Goal: Task Accomplishment & Management: Complete application form

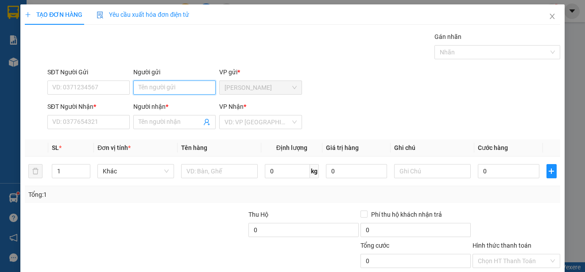
click at [180, 88] on input "Người gửi" at bounding box center [174, 88] width 82 height 14
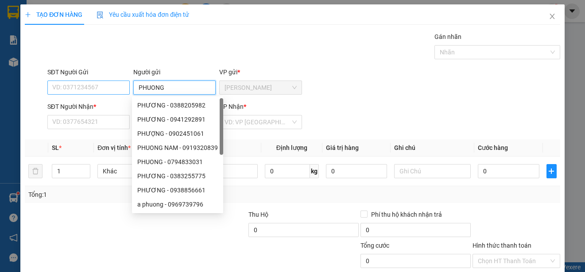
type input "PHUONG"
click at [119, 89] on input "SĐT Người Gửi" at bounding box center [88, 88] width 82 height 14
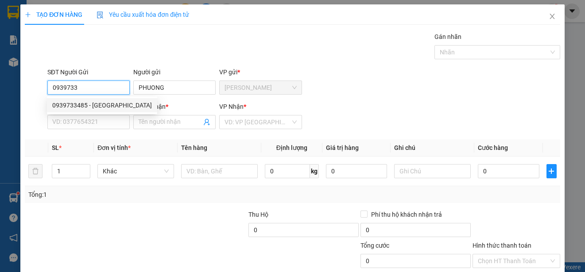
click at [113, 104] on div "0939733485 - [GEOGRAPHIC_DATA]" at bounding box center [102, 106] width 100 height 10
type input "0939733485"
type input "0971310188"
type input "THINH"
type input "30.000"
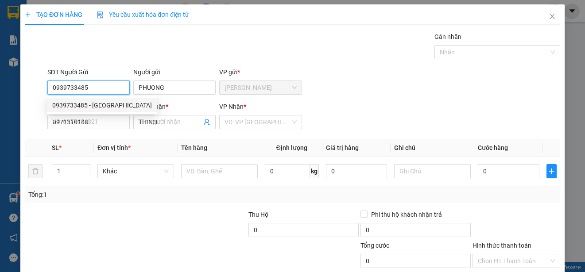
type input "30.000"
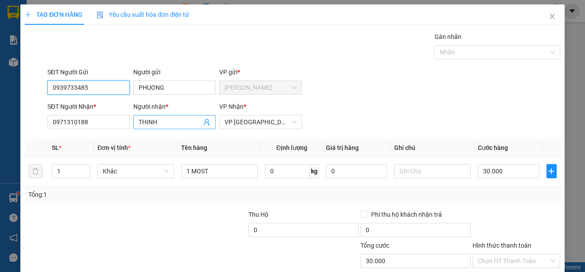
type input "0939733485"
click at [165, 123] on input "THINH" at bounding box center [170, 122] width 63 height 10
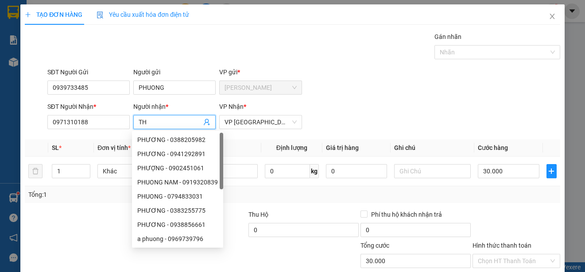
type input "T"
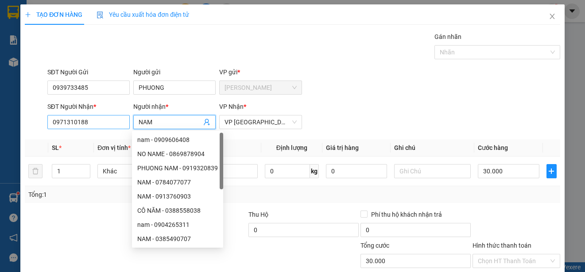
type input "NAM"
click at [94, 125] on input "0971310188" at bounding box center [88, 122] width 82 height 14
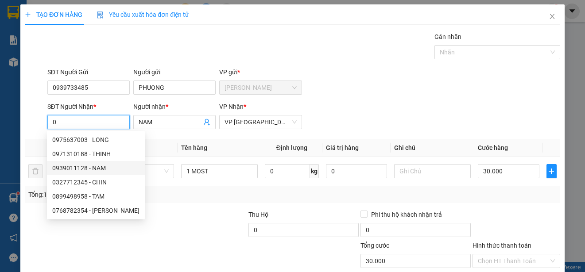
click at [98, 168] on div "0939011128 - NAM" at bounding box center [95, 168] width 87 height 10
type input "0939011128"
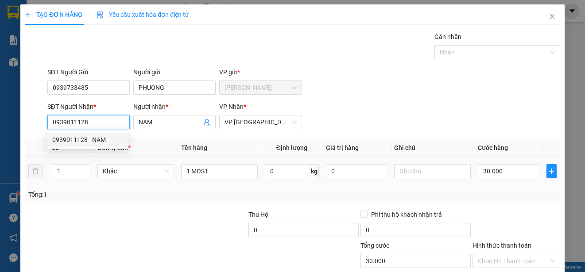
type input "120.000"
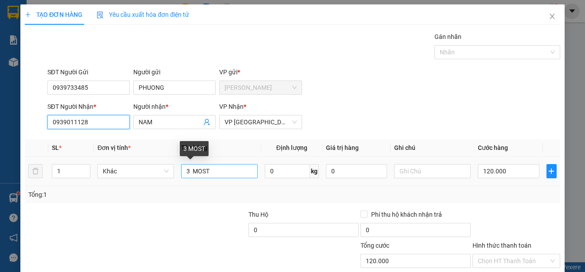
type input "0939011128"
click at [187, 172] on input "3 MOST" at bounding box center [219, 171] width 77 height 14
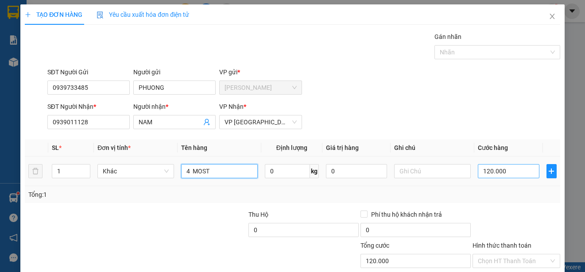
type input "4 MOST"
click at [478, 173] on input "120.000" at bounding box center [509, 171] width 62 height 14
type input "0"
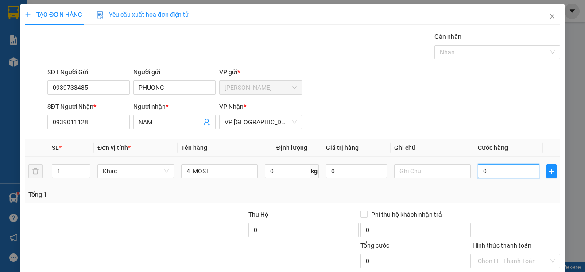
click at [478, 173] on input "0" at bounding box center [509, 171] width 62 height 14
type input "20"
type input "200"
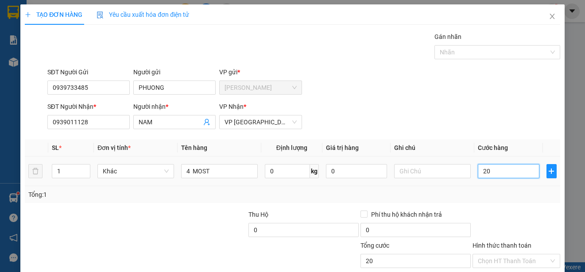
type input "200"
type input "2.000"
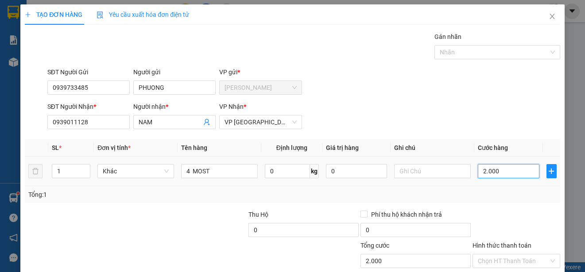
type input "20.000"
type input "200.000"
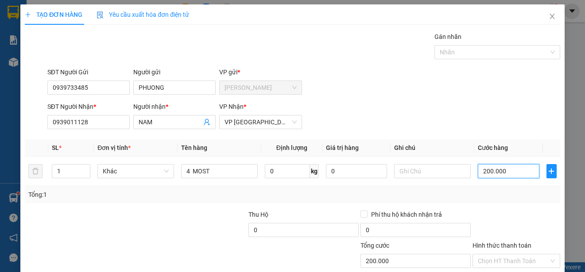
scroll to position [55, 0]
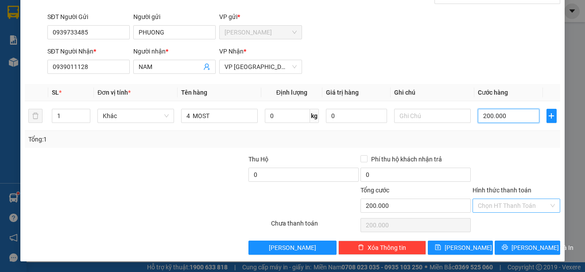
type input "200.000"
click at [525, 206] on input "Hình thức thanh toán" at bounding box center [513, 205] width 71 height 13
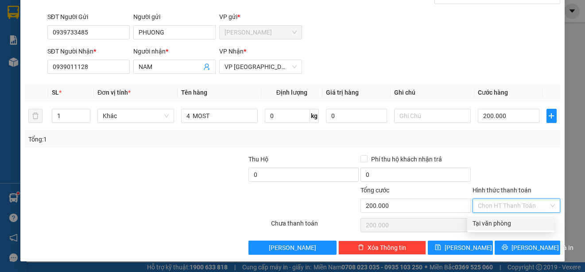
click at [519, 223] on div "Tại văn phòng" at bounding box center [511, 224] width 76 height 10
type input "0"
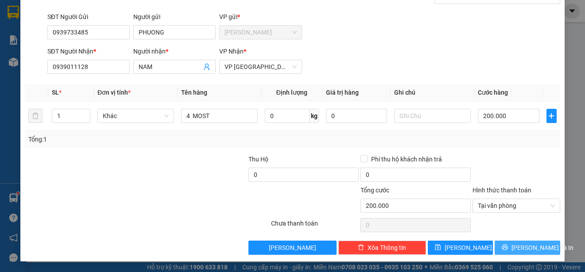
click at [520, 248] on span "[PERSON_NAME] và In" at bounding box center [542, 248] width 62 height 10
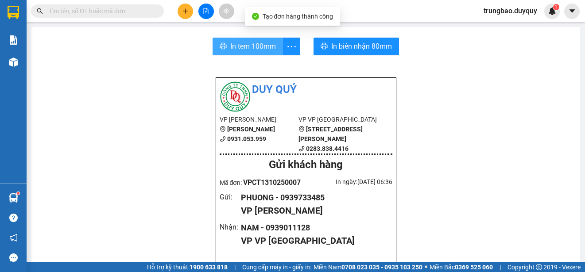
click at [263, 47] on span "In tem 100mm" at bounding box center [253, 46] width 46 height 11
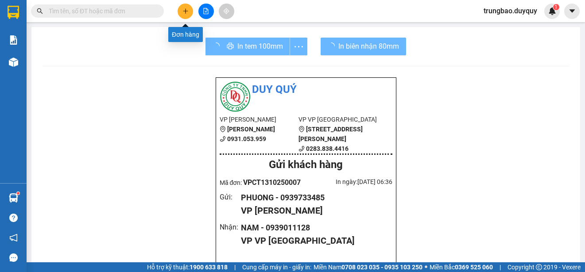
click at [186, 13] on icon "plus" at bounding box center [185, 11] width 6 height 6
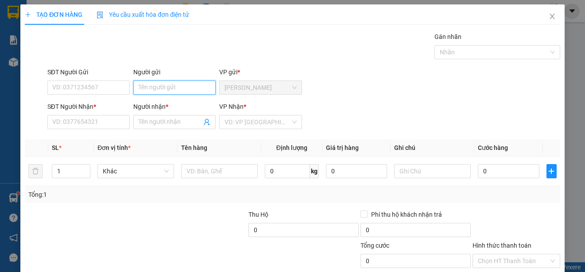
click at [191, 87] on input "Người gửi" at bounding box center [174, 88] width 82 height 14
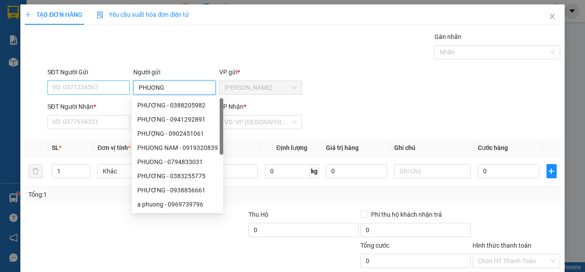
type input "PHUONG"
click at [120, 89] on input "SĐT Người Gửi" at bounding box center [88, 88] width 82 height 14
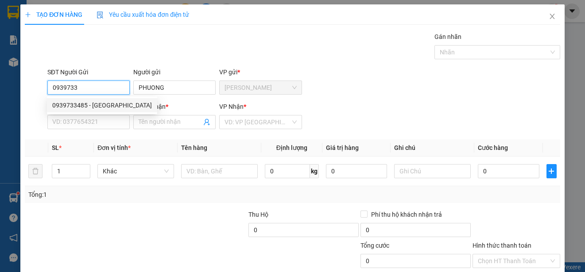
click at [110, 105] on div "0939733485 - [GEOGRAPHIC_DATA]" at bounding box center [102, 106] width 100 height 10
type input "0939733485"
type input "0939011128"
type input "NAM"
type input "200.000"
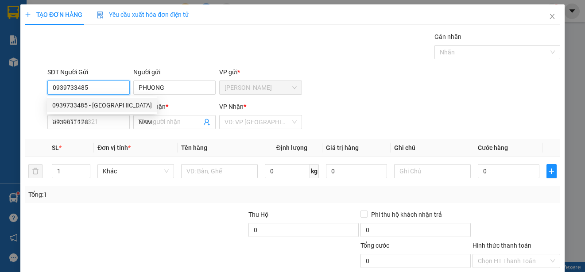
type input "200.000"
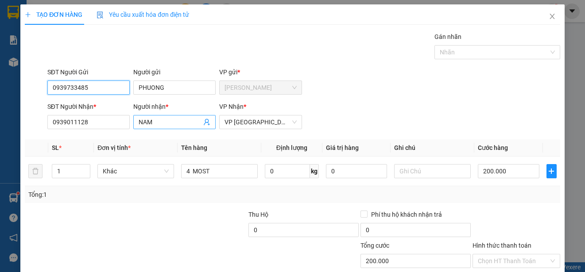
type input "0939733485"
click at [162, 121] on input "NAM" at bounding box center [170, 122] width 63 height 10
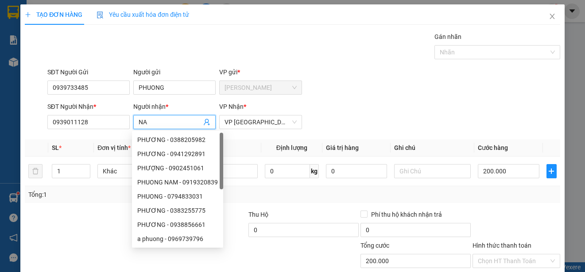
type input "N"
type input "CHIN"
click at [103, 123] on input "0939011128" at bounding box center [88, 122] width 82 height 14
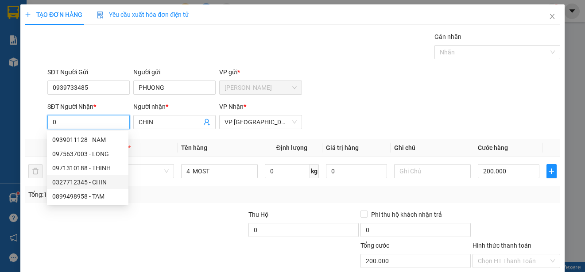
click at [100, 181] on div "0327712345 - CHIN" at bounding box center [87, 183] width 71 height 10
type input "0327712345"
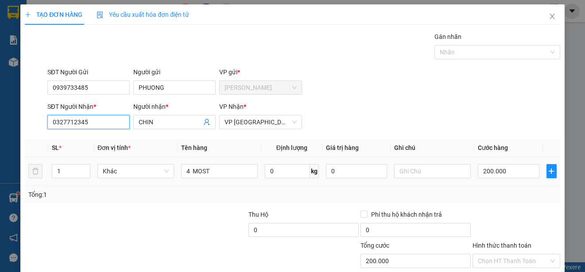
type input "80.000"
type input "0327712345"
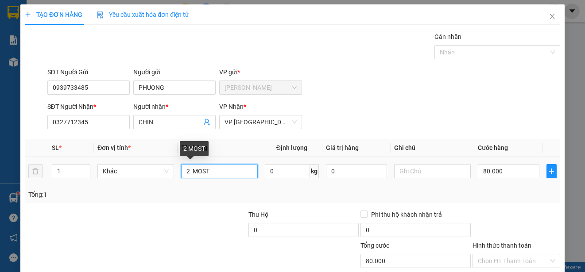
click at [187, 172] on input "2 MOST" at bounding box center [219, 171] width 77 height 14
type input "1 MOST"
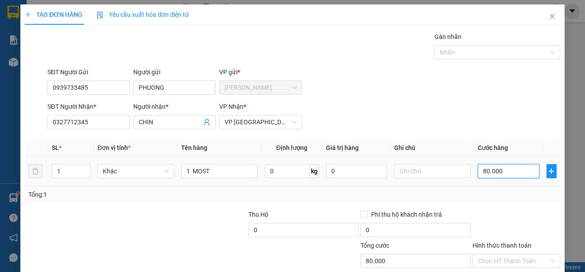
click at [478, 173] on input "80.000" at bounding box center [509, 171] width 62 height 14
type input "0"
click at [478, 173] on input "0" at bounding box center [509, 171] width 62 height 14
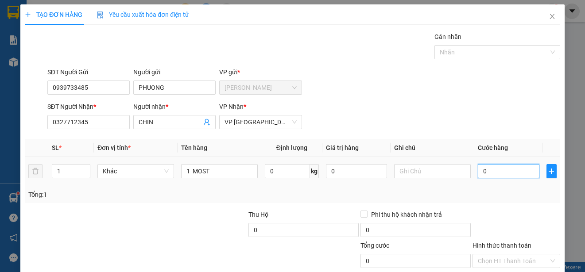
type input "50"
type input "500"
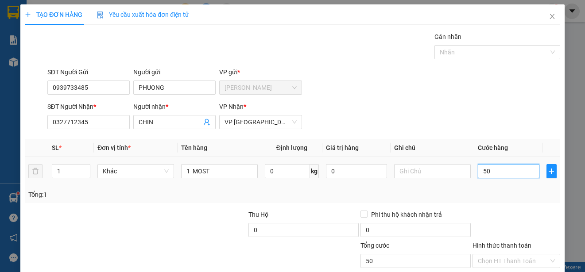
type input "500"
type input "5.000"
type input "50.000"
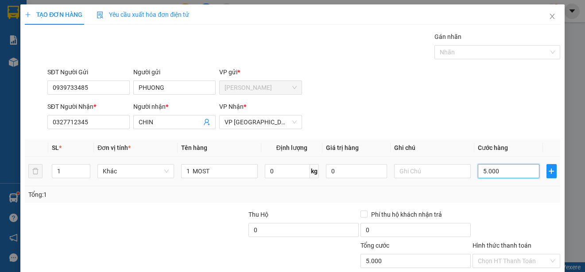
type input "50.000"
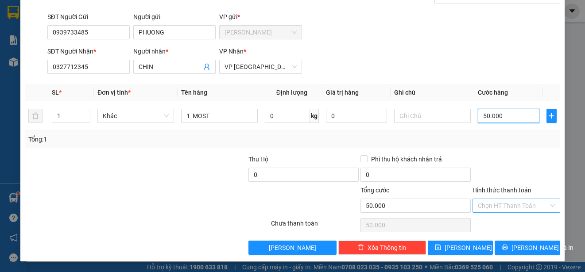
type input "50.000"
click at [530, 206] on input "Hình thức thanh toán" at bounding box center [513, 205] width 71 height 13
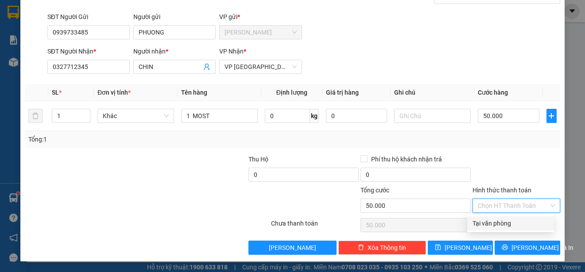
click at [526, 223] on div "Tại văn phòng" at bounding box center [511, 224] width 76 height 10
type input "0"
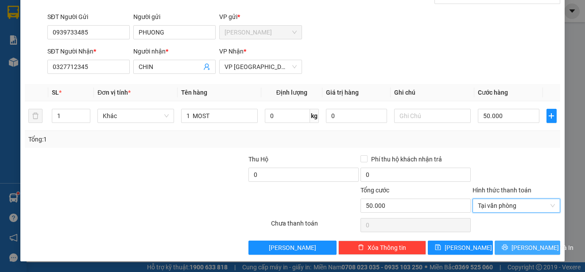
click at [531, 245] on span "[PERSON_NAME] và In" at bounding box center [542, 248] width 62 height 10
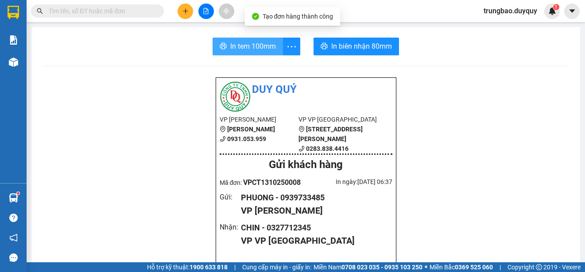
click at [247, 49] on span "In tem 100mm" at bounding box center [253, 46] width 46 height 11
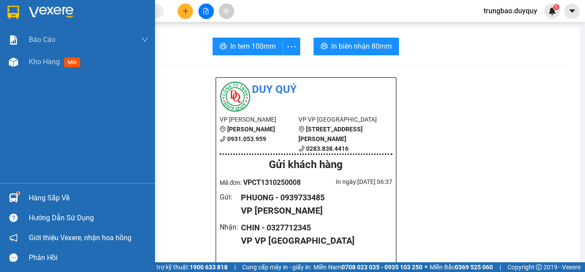
click at [12, 9] on img at bounding box center [14, 12] width 12 height 13
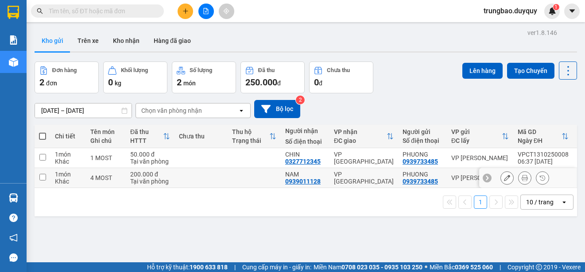
click at [44, 178] on input "checkbox" at bounding box center [42, 177] width 7 height 7
checkbox input "true"
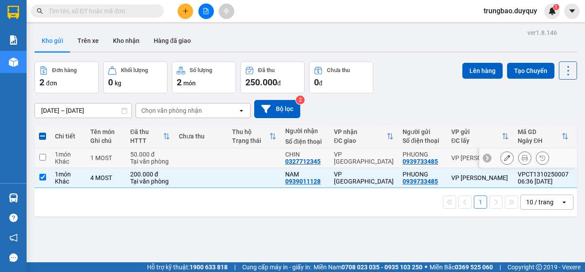
click at [42, 158] on input "checkbox" at bounding box center [42, 157] width 7 height 7
checkbox input "true"
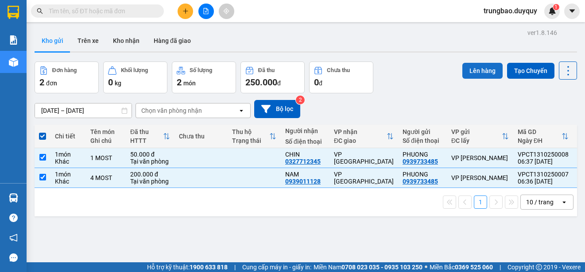
click at [465, 71] on button "Lên hàng" at bounding box center [482, 71] width 40 height 16
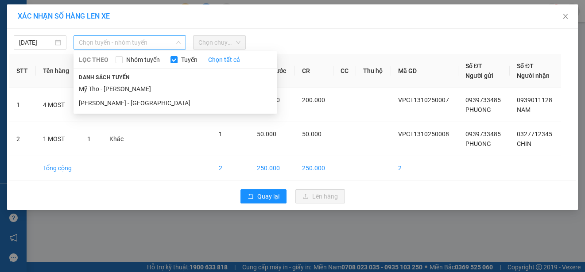
click at [166, 40] on span "Chọn tuyến - nhóm tuyến" at bounding box center [130, 42] width 102 height 13
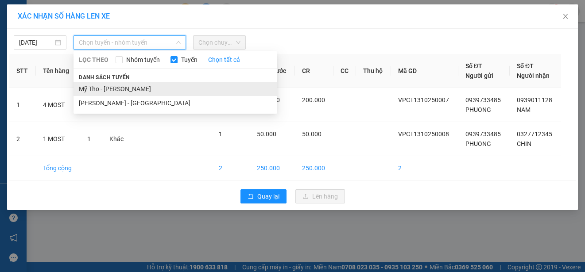
click at [160, 88] on li "Mỹ Tho - Hồ Chí Minh" at bounding box center [176, 89] width 204 height 14
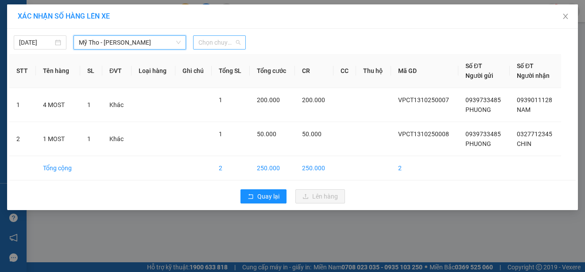
click at [227, 42] on span "Chọn chuyến" at bounding box center [219, 42] width 42 height 13
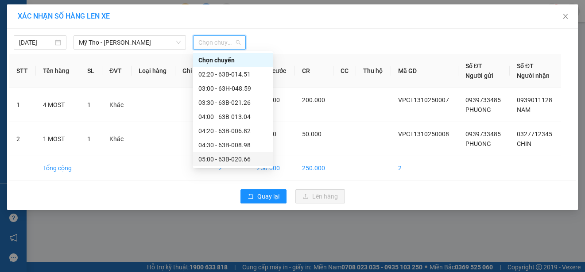
scroll to position [44, 0]
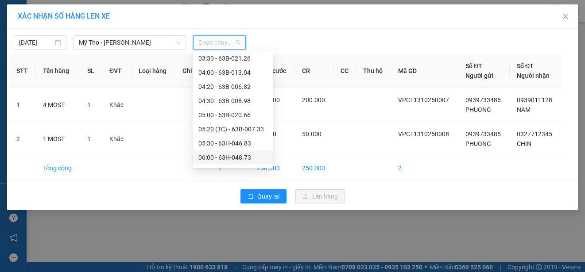
click at [249, 155] on div "06:00 - 63H-048.73" at bounding box center [232, 158] width 69 height 10
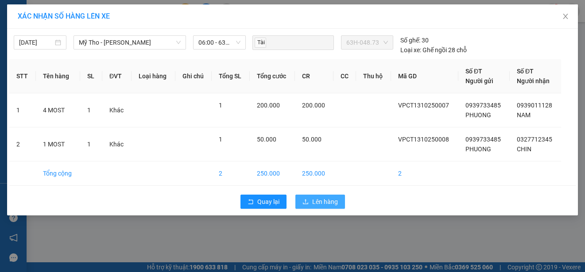
click at [324, 201] on span "Lên hàng" at bounding box center [325, 202] width 26 height 10
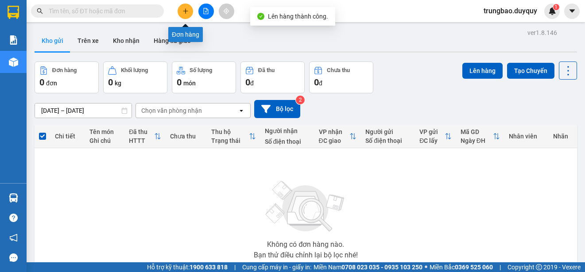
click at [182, 14] on icon "plus" at bounding box center [185, 11] width 6 height 6
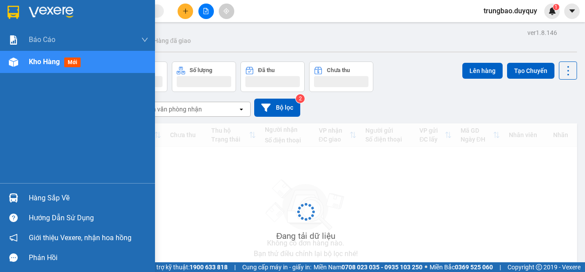
click at [16, 8] on img at bounding box center [14, 12] width 12 height 13
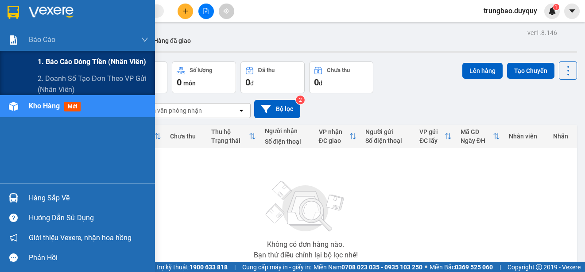
click at [54, 62] on span "1. Báo cáo dòng tiền (nhân viên)" at bounding box center [92, 61] width 108 height 11
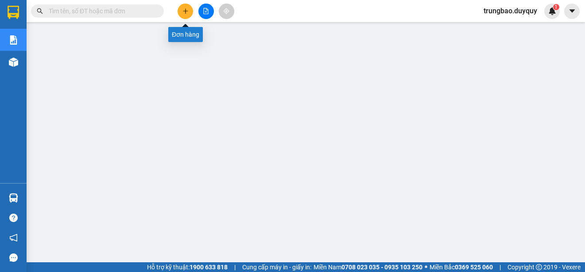
click at [184, 9] on icon "plus" at bounding box center [185, 11] width 6 height 6
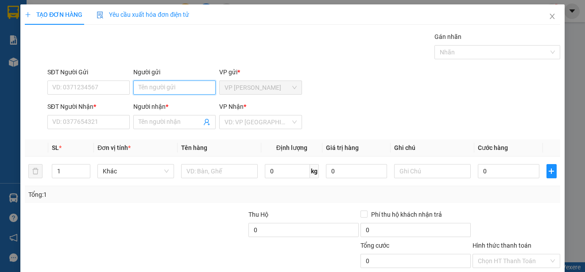
click at [177, 85] on input "Người gửi" at bounding box center [174, 88] width 82 height 14
type input "NHU"
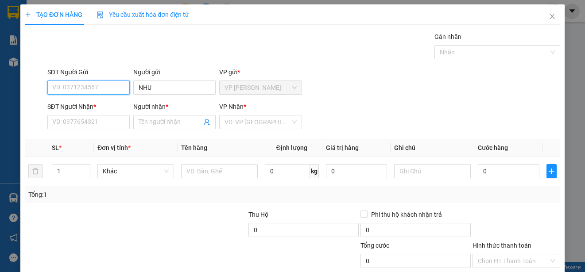
click at [110, 88] on input "SĐT Người Gửi" at bounding box center [88, 88] width 82 height 14
click at [110, 103] on div "0914106920 - NHU" at bounding box center [95, 106] width 87 height 10
type input "0914106920"
type input "0772642566"
type input "LUAN"
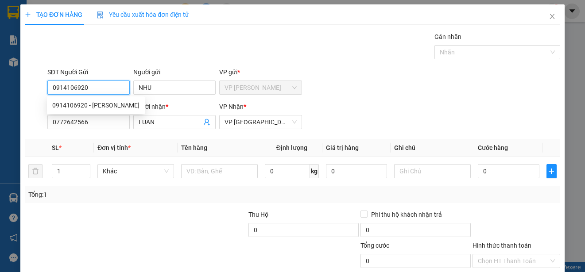
type input "140.000"
type input "0914106920"
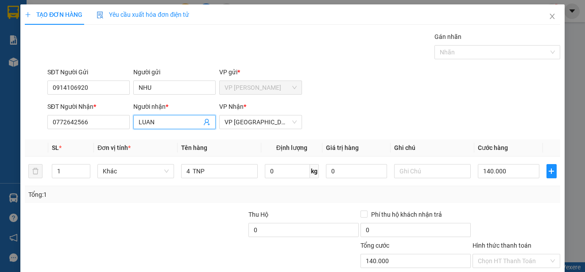
click at [163, 125] on input "LUAN" at bounding box center [170, 122] width 63 height 10
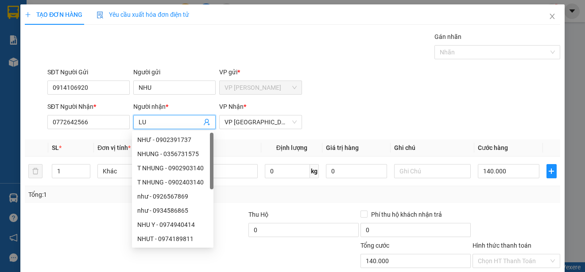
type input "L"
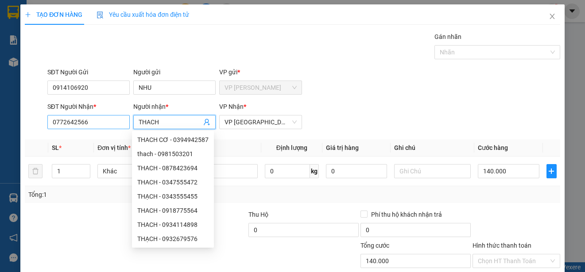
type input "THACH"
click at [99, 123] on input "0772642566" at bounding box center [88, 122] width 82 height 14
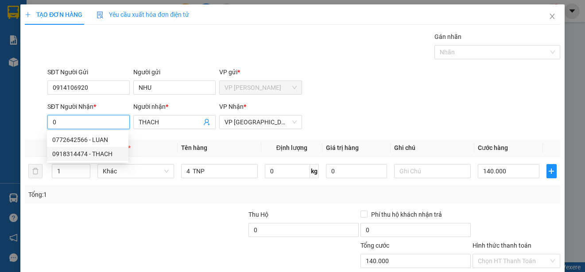
click at [95, 153] on div "0918314474 - THACH" at bounding box center [87, 154] width 71 height 10
type input "0918314474"
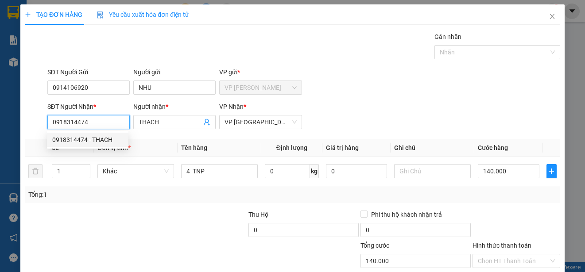
type input "30.000"
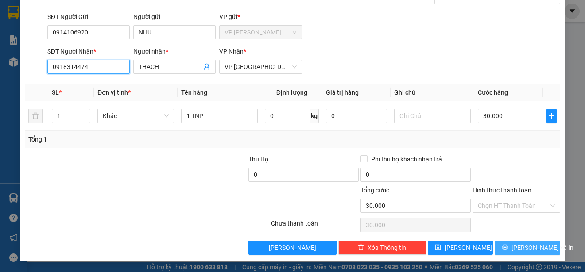
type input "0918314474"
click at [544, 248] on button "[PERSON_NAME] và In" at bounding box center [528, 248] width 66 height 14
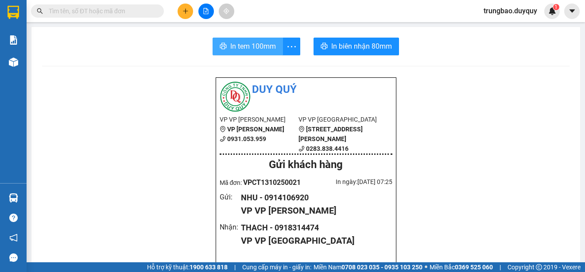
click at [261, 46] on span "In tem 100mm" at bounding box center [253, 46] width 46 height 11
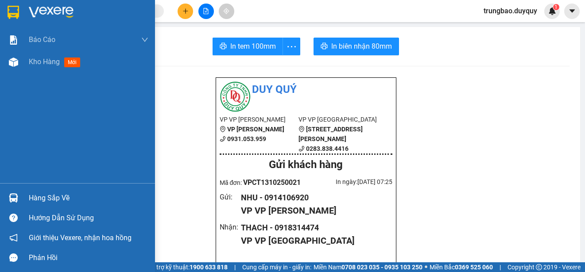
click at [15, 13] on img at bounding box center [14, 12] width 12 height 13
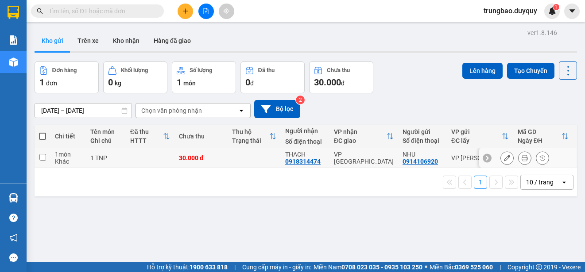
click at [42, 157] on input "checkbox" at bounding box center [42, 157] width 7 height 7
checkbox input "true"
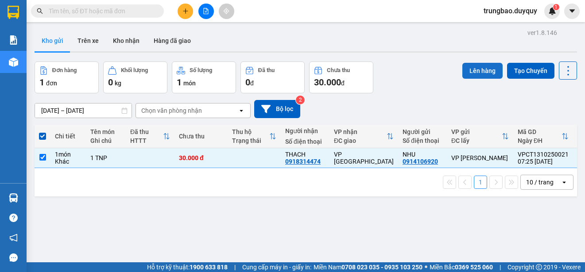
click at [473, 72] on button "Lên hàng" at bounding box center [482, 71] width 40 height 16
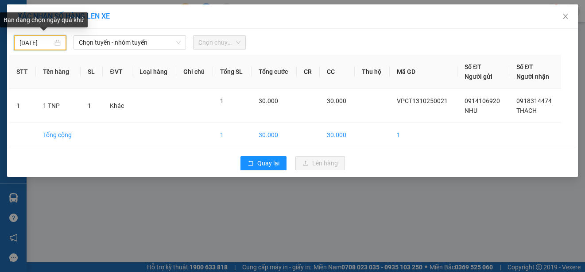
click at [50, 43] on input "12/10/2025" at bounding box center [35, 43] width 33 height 10
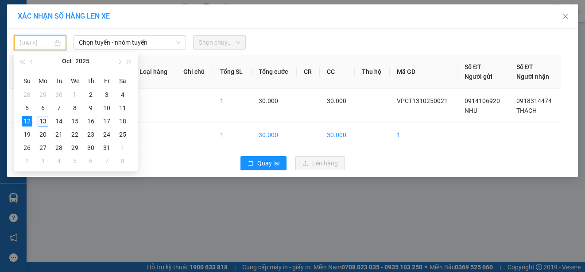
click at [42, 120] on div "13" at bounding box center [43, 121] width 11 height 11
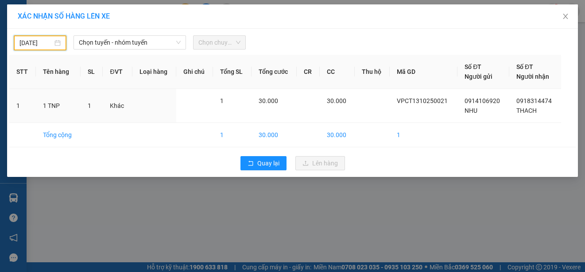
type input "[DATE]"
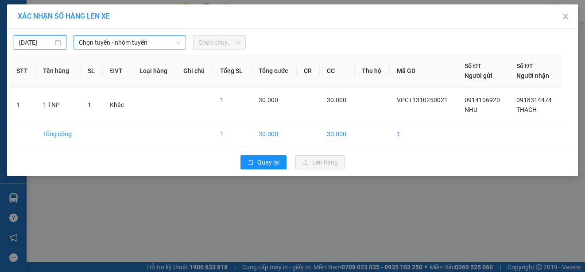
click at [158, 43] on span "Chọn tuyến - nhóm tuyến" at bounding box center [130, 42] width 102 height 13
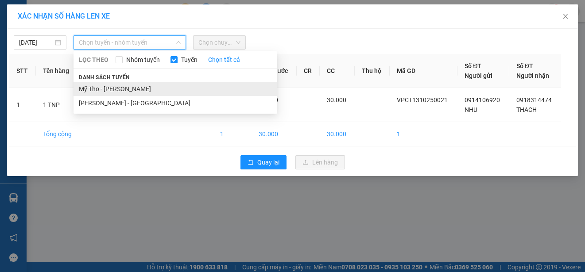
click at [163, 88] on li "Mỹ Tho - Hồ Chí Minh" at bounding box center [176, 89] width 204 height 14
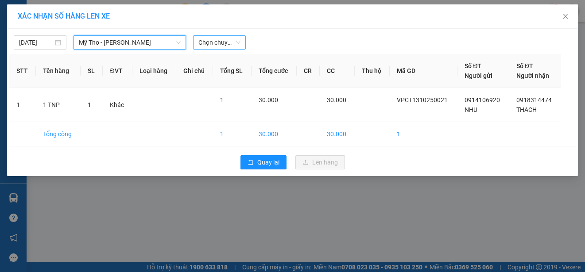
click at [225, 42] on span "Chọn chuyến" at bounding box center [219, 42] width 42 height 13
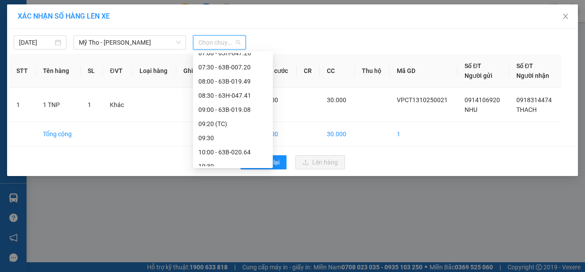
scroll to position [133, 0]
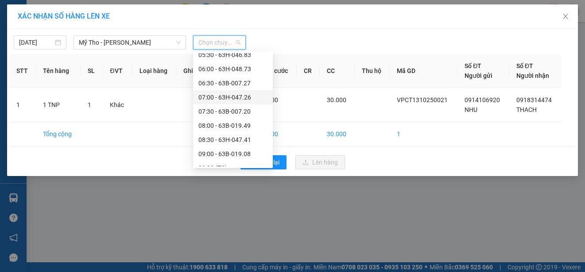
click at [242, 94] on div "07:00 - 63H-047.26" at bounding box center [232, 98] width 69 height 10
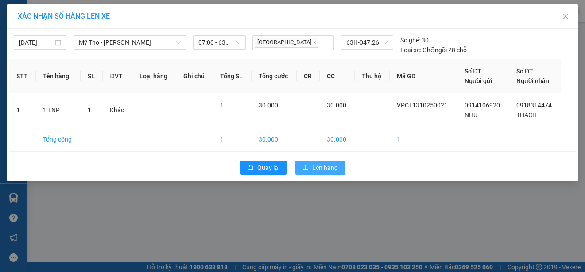
click at [321, 171] on span "Lên hàng" at bounding box center [325, 168] width 26 height 10
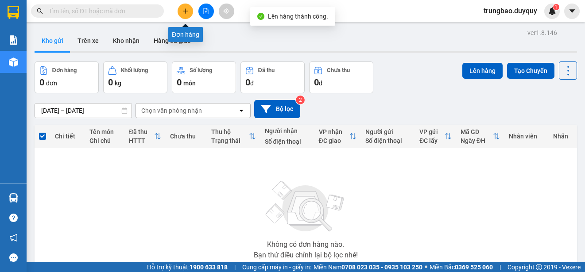
click at [186, 12] on icon "plus" at bounding box center [185, 11] width 6 height 6
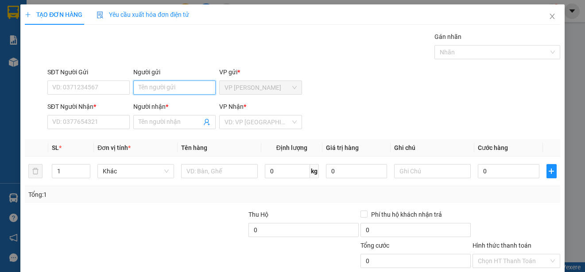
click at [184, 85] on input "Người gửi" at bounding box center [174, 88] width 82 height 14
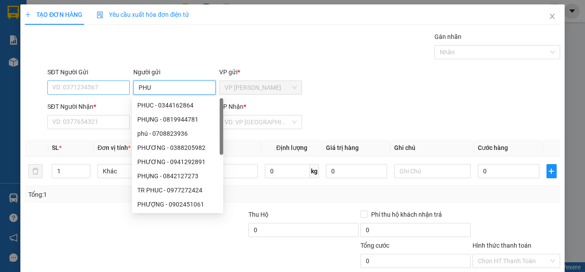
type input "PHU"
click at [89, 84] on input "SĐT Người Gửi" at bounding box center [88, 88] width 82 height 14
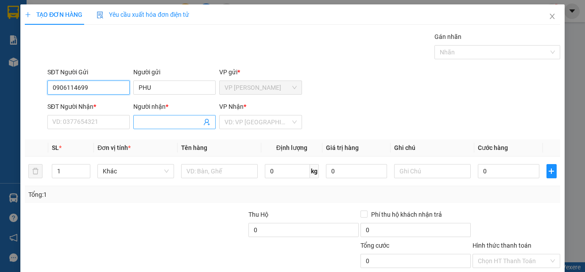
type input "0906114699"
click at [154, 124] on input "Người nhận *" at bounding box center [170, 122] width 63 height 10
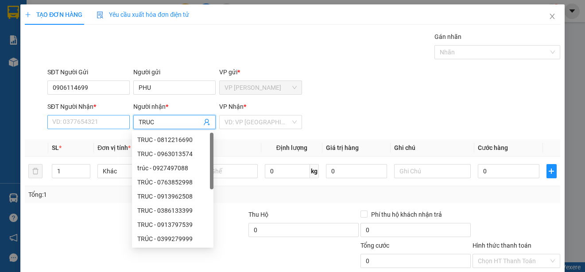
type input "TRUC"
click at [102, 118] on input "SĐT Người Nhận *" at bounding box center [88, 122] width 82 height 14
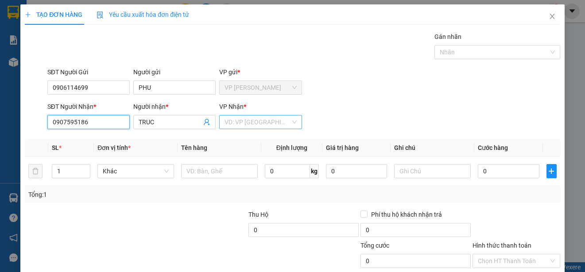
type input "0907595186"
click at [245, 121] on input "search" at bounding box center [258, 122] width 66 height 13
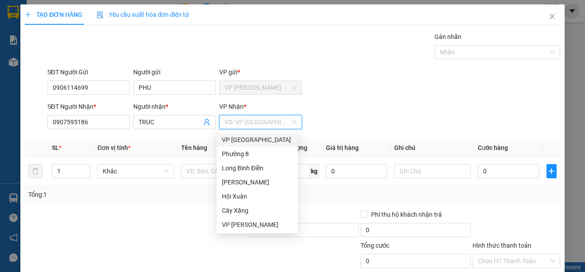
click at [249, 141] on div "VP [GEOGRAPHIC_DATA]" at bounding box center [257, 140] width 71 height 10
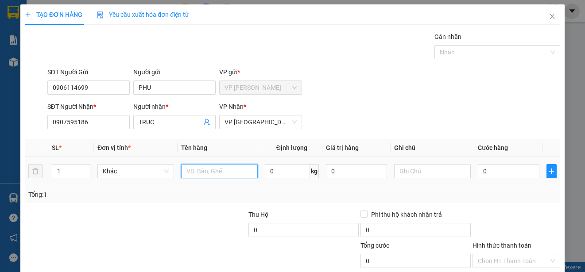
click at [228, 168] on input "text" at bounding box center [219, 171] width 77 height 14
type input "1 TNP"
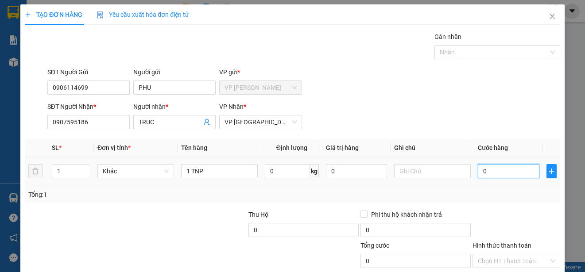
click at [478, 171] on input "0" at bounding box center [509, 171] width 62 height 14
type input "02"
type input "2"
type input "020"
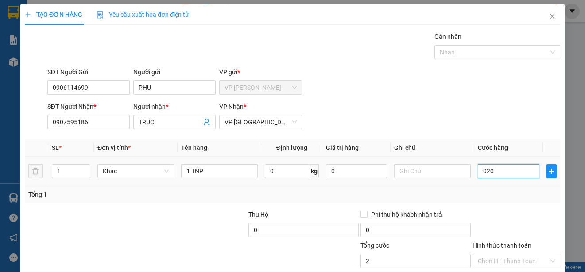
type input "20"
type input "0.200"
type input "200"
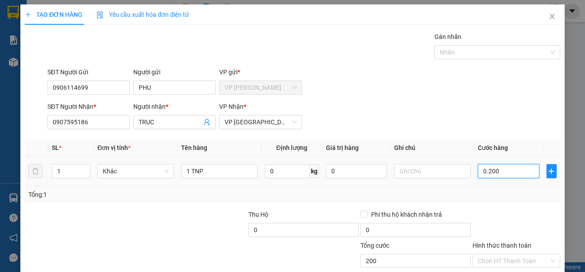
type input "02.000"
type input "2.000"
type input "0.200"
type input "200"
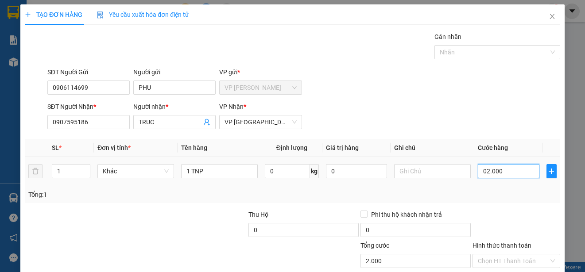
type input "200"
type input "020"
type input "20"
type input "02"
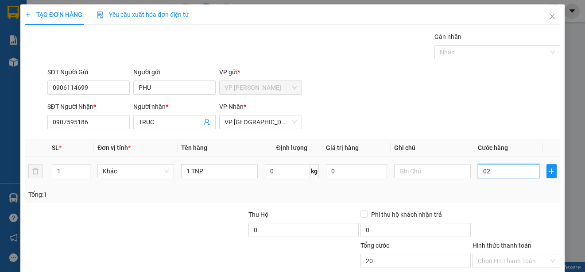
type input "2"
type input "0"
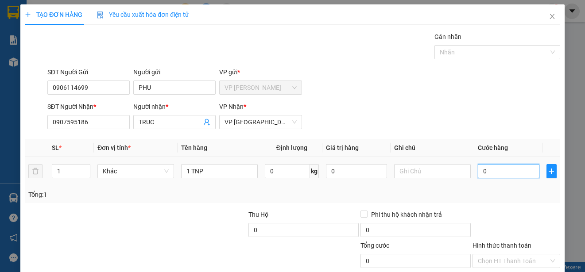
click at [478, 171] on input "0" at bounding box center [509, 171] width 62 height 14
type input "20"
type input "200"
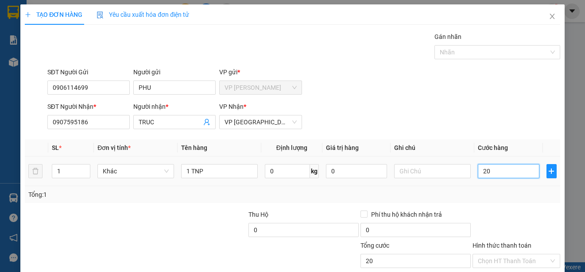
type input "200"
type input "2.000"
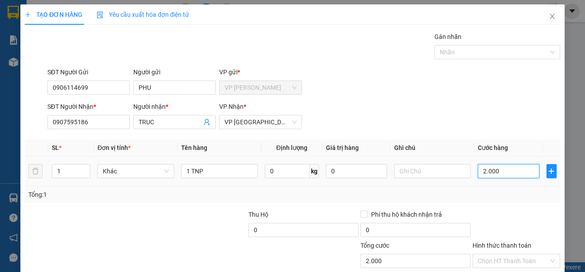
type input "20.000"
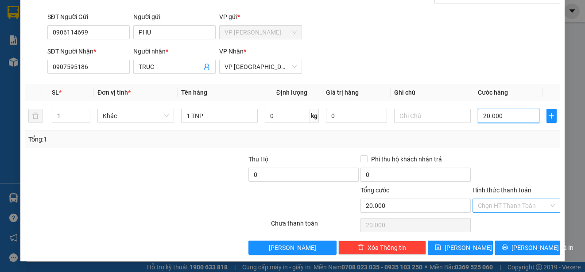
type input "20.000"
click at [539, 205] on input "Hình thức thanh toán" at bounding box center [513, 205] width 71 height 13
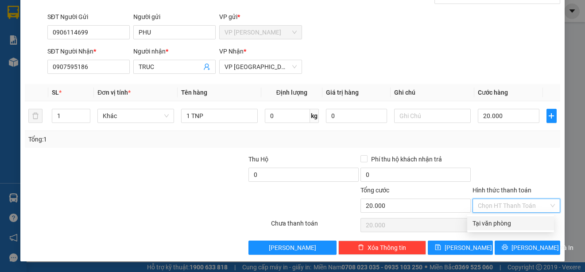
click at [531, 220] on div "Tại văn phòng" at bounding box center [511, 224] width 76 height 10
type input "0"
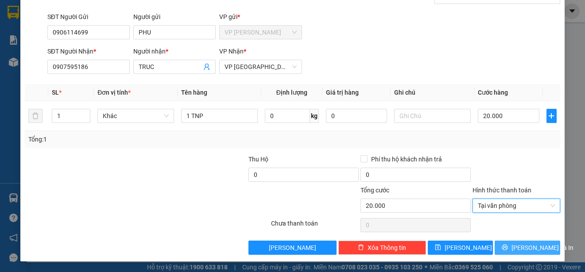
click at [533, 246] on span "[PERSON_NAME] và In" at bounding box center [542, 248] width 62 height 10
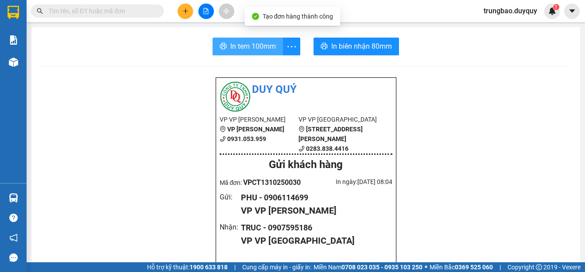
click at [248, 44] on span "In tem 100mm" at bounding box center [253, 46] width 46 height 11
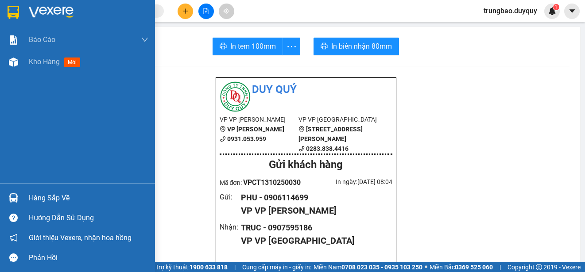
click at [13, 8] on img at bounding box center [14, 12] width 12 height 13
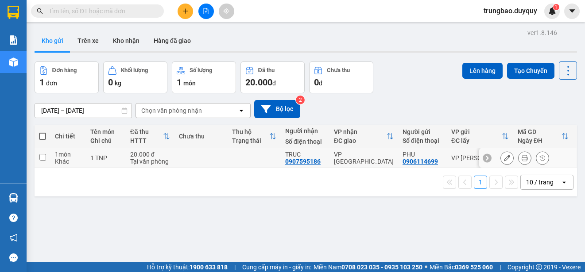
click at [45, 158] on input "checkbox" at bounding box center [42, 157] width 7 height 7
checkbox input "true"
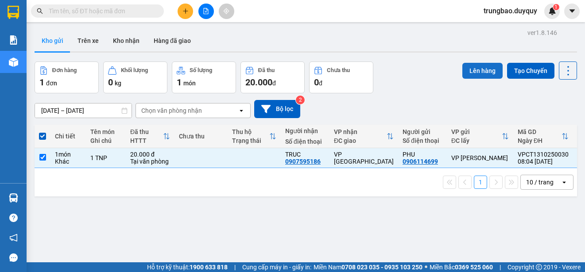
click at [481, 70] on button "Lên hàng" at bounding box center [482, 71] width 40 height 16
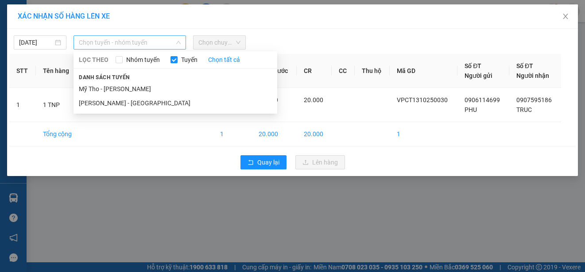
click at [147, 43] on span "Chọn tuyến - nhóm tuyến" at bounding box center [130, 42] width 102 height 13
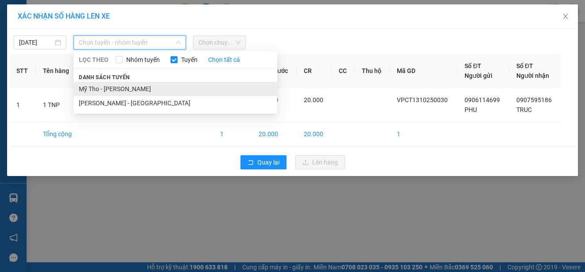
click at [142, 88] on li "Mỹ Tho - Hồ Chí Minh" at bounding box center [176, 89] width 204 height 14
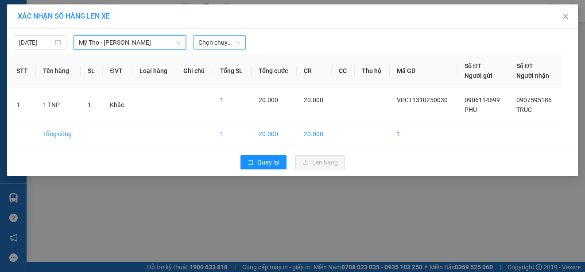
click at [225, 43] on span "Chọn chuyến" at bounding box center [219, 42] width 42 height 13
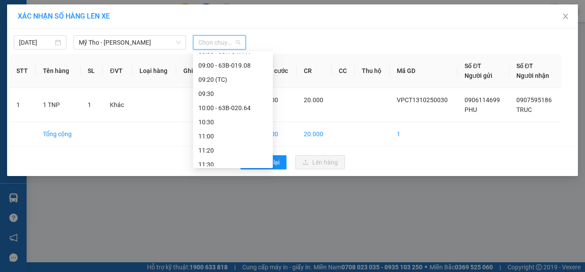
scroll to position [177, 0]
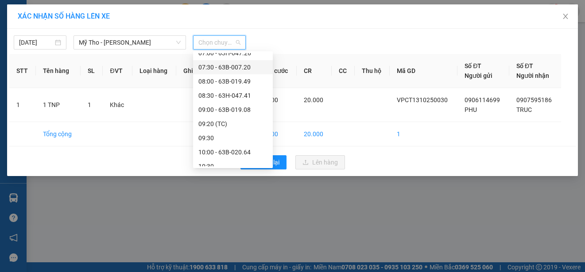
click at [248, 66] on div "07:30 - 63B-007.20" at bounding box center [232, 67] width 69 height 10
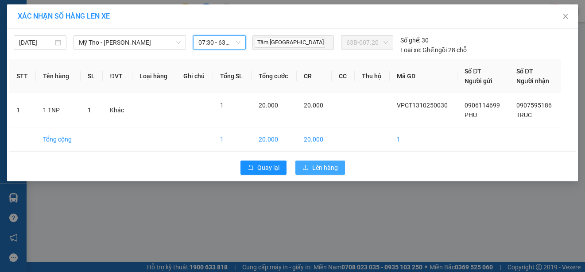
click at [325, 165] on span "Lên hàng" at bounding box center [325, 168] width 26 height 10
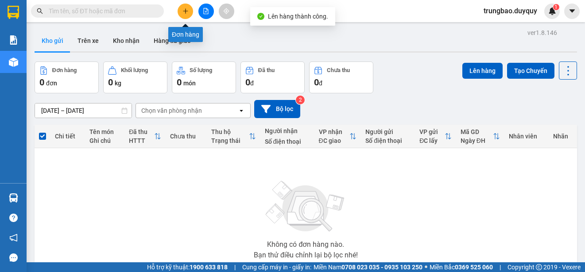
click at [185, 12] on icon "plus" at bounding box center [185, 11] width 6 height 6
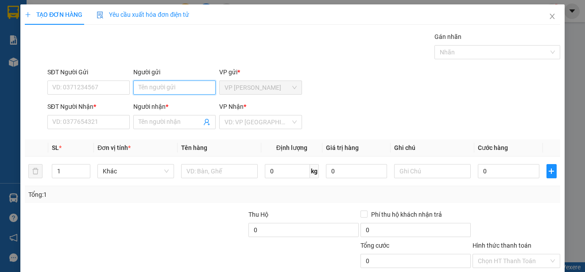
click at [196, 89] on input "Người gửi" at bounding box center [174, 88] width 82 height 14
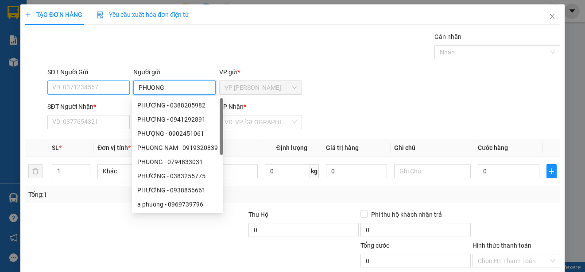
type input "PHUONG"
click at [119, 87] on input "SĐT Người Gửi" at bounding box center [88, 88] width 82 height 14
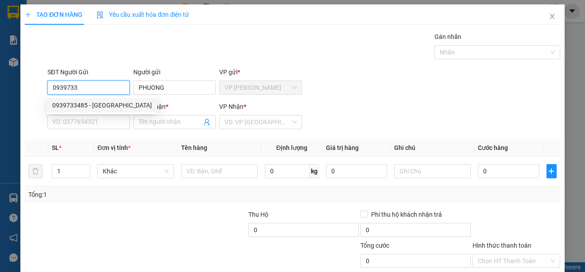
click at [116, 106] on div "0939733485 - [GEOGRAPHIC_DATA]" at bounding box center [102, 106] width 100 height 10
type input "0939733485"
type input "0327712345"
type input "CHIN"
type input "50.000"
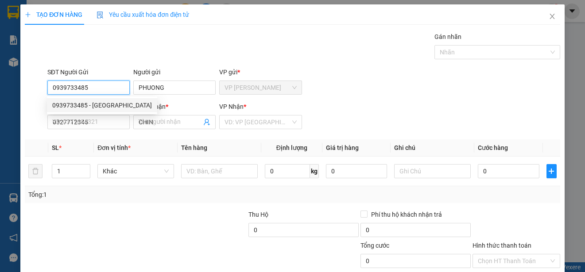
type input "50.000"
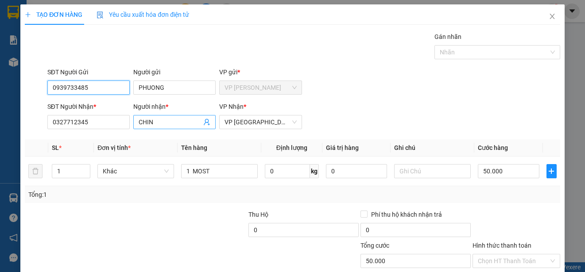
type input "0939733485"
click at [157, 123] on input "CHIN" at bounding box center [170, 122] width 63 height 10
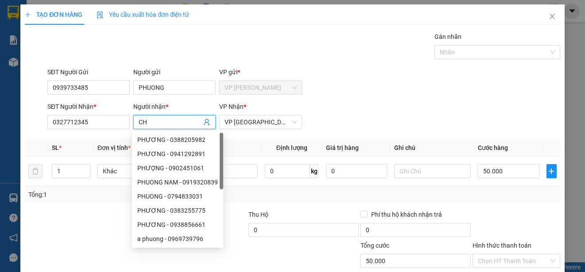
type input "C"
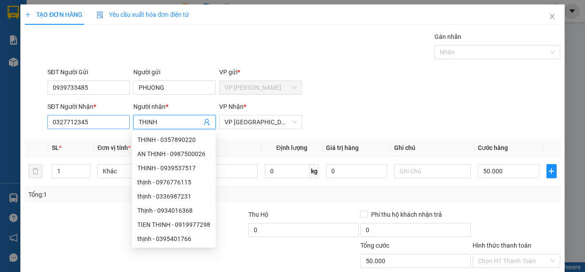
type input "THINH"
click at [115, 122] on input "0327712345" at bounding box center [88, 122] width 82 height 14
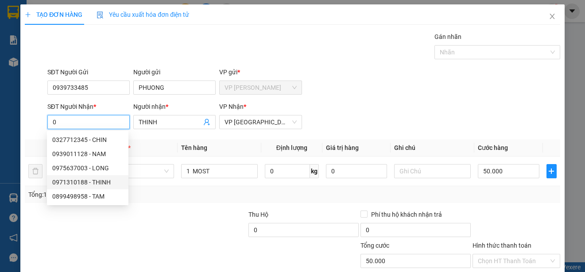
click at [103, 181] on div "0971310188 - THINH" at bounding box center [87, 183] width 71 height 10
type input "0971310188"
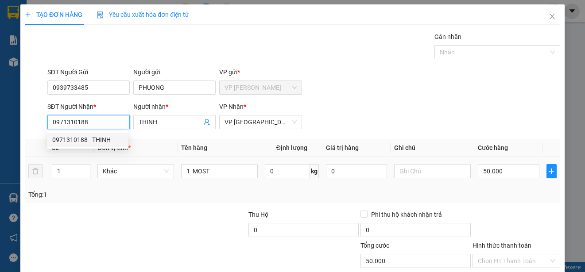
type input "30.000"
type input "0971310188"
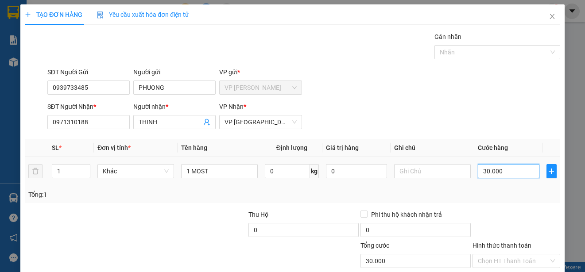
click at [478, 171] on input "30.000" at bounding box center [509, 171] width 62 height 14
type input "0"
click at [478, 171] on input "0" at bounding box center [509, 171] width 62 height 14
type input "0"
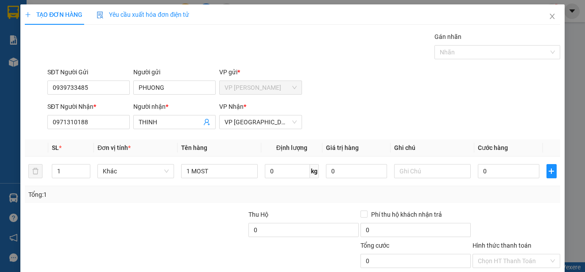
click at [543, 213] on div at bounding box center [516, 225] width 89 height 31
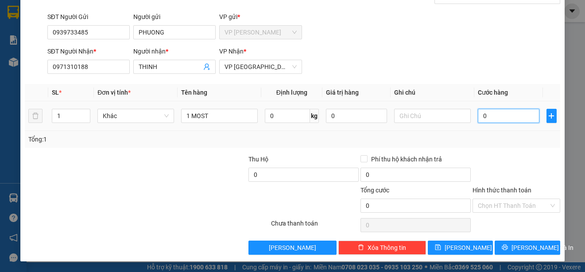
click at [478, 115] on input "0" at bounding box center [509, 116] width 62 height 14
type input "4"
type input "40"
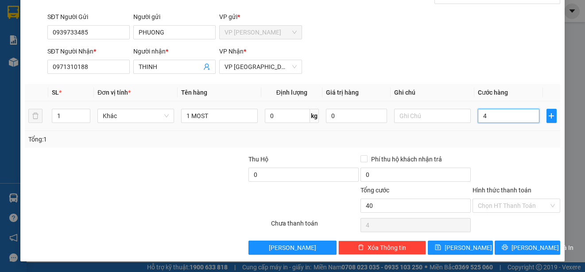
type input "40"
type input "400"
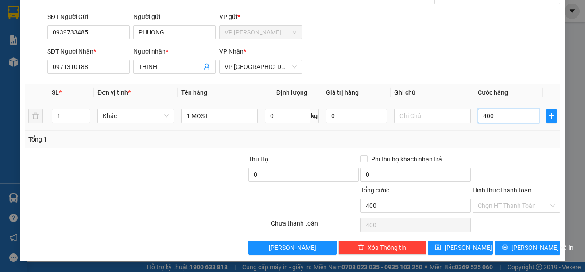
type input "4.000"
type input "40.000"
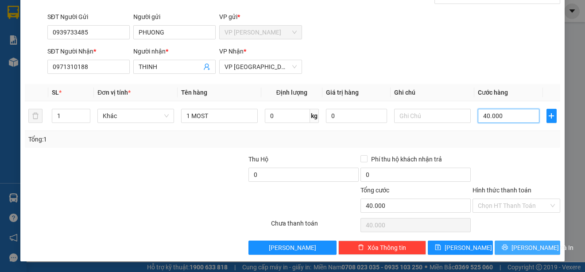
type input "40.000"
click at [548, 244] on button "[PERSON_NAME] và In" at bounding box center [528, 248] width 66 height 14
click at [533, 244] on span "[PERSON_NAME] và In" at bounding box center [542, 248] width 62 height 10
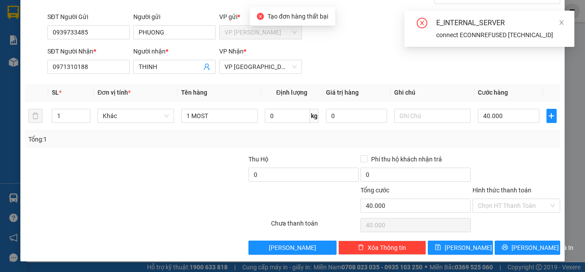
click at [526, 155] on div at bounding box center [516, 170] width 89 height 31
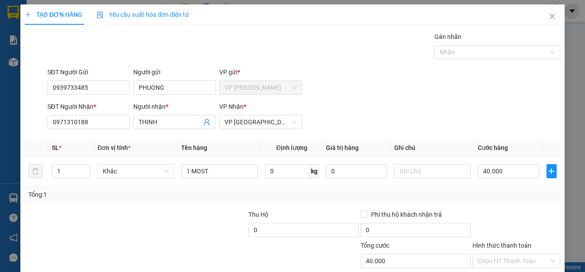
scroll to position [44, 0]
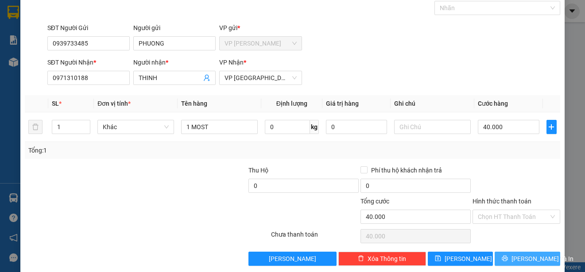
click at [534, 260] on span "[PERSON_NAME] và In" at bounding box center [542, 259] width 62 height 10
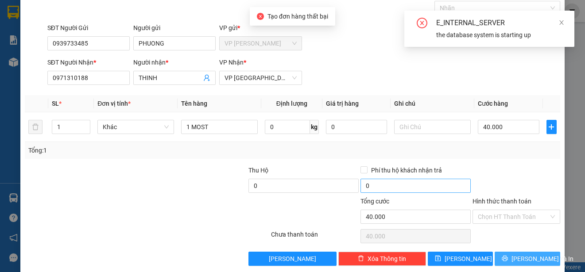
scroll to position [0, 0]
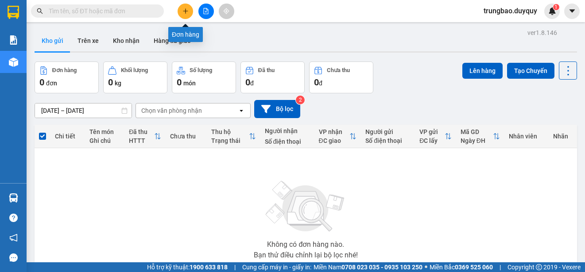
click at [187, 13] on icon "plus" at bounding box center [185, 11] width 6 height 6
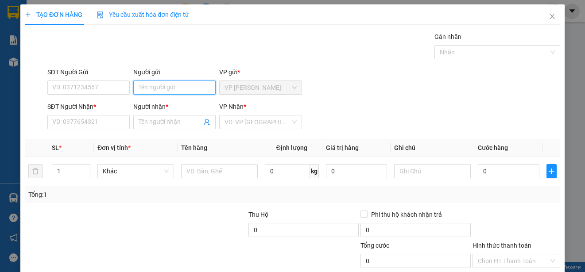
click at [195, 88] on input "Người gửi" at bounding box center [174, 88] width 82 height 14
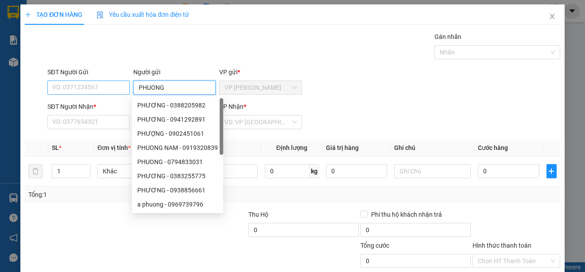
type input "PHUONG"
click at [122, 88] on input "SĐT Người Gửi" at bounding box center [88, 88] width 82 height 14
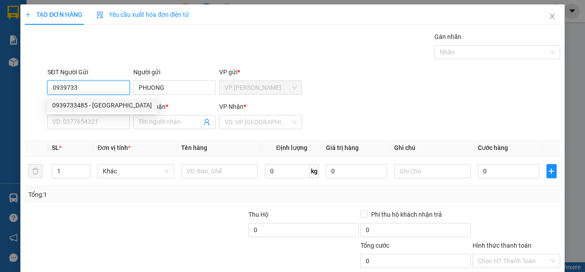
click at [109, 107] on div "0939733485 - [GEOGRAPHIC_DATA]" at bounding box center [102, 106] width 100 height 10
type input "0939733485"
type input "0327712345"
type input "CHIN"
type input "50.000"
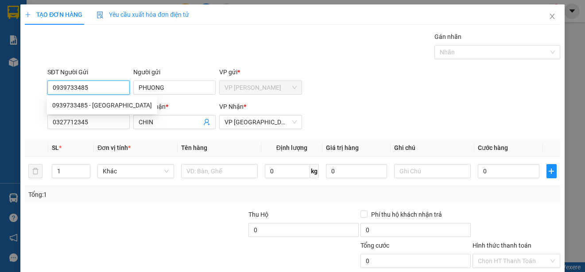
type input "50.000"
type input "0939733485"
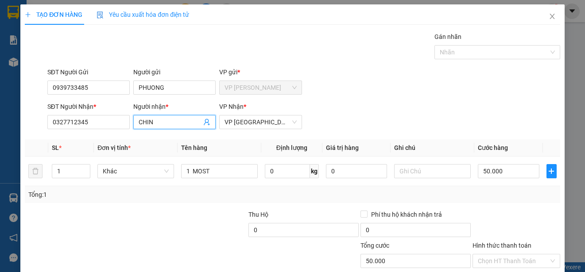
click at [173, 121] on input "CHIN" at bounding box center [170, 122] width 63 height 10
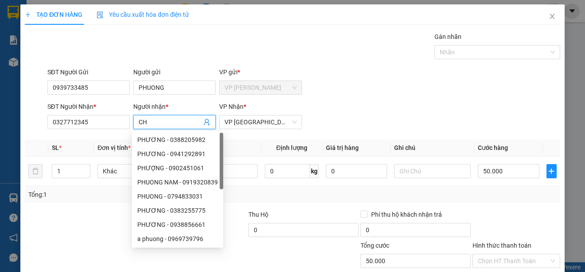
type input "C"
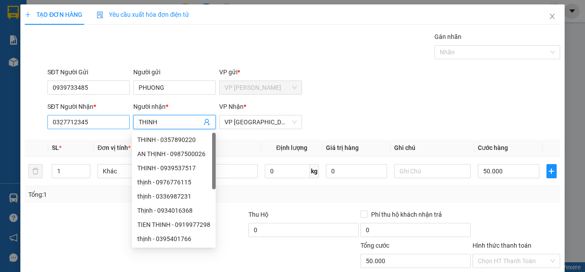
type input "THINH"
click at [112, 124] on input "0327712345" at bounding box center [88, 122] width 82 height 14
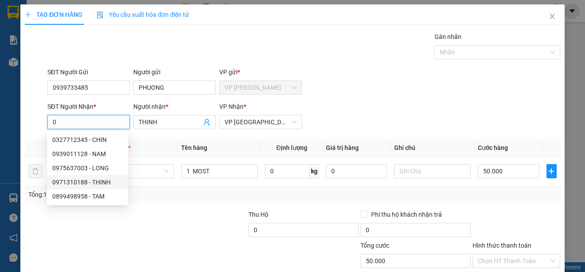
click at [104, 181] on div "0971310188 - THINH" at bounding box center [87, 183] width 71 height 10
type input "0971310188"
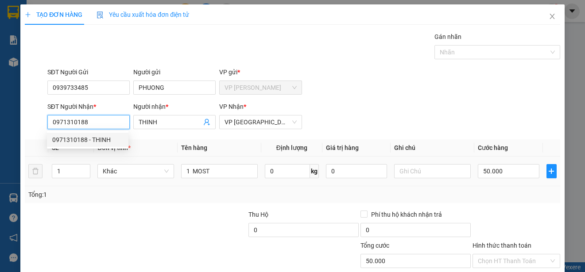
type input "30.000"
type input "0971310188"
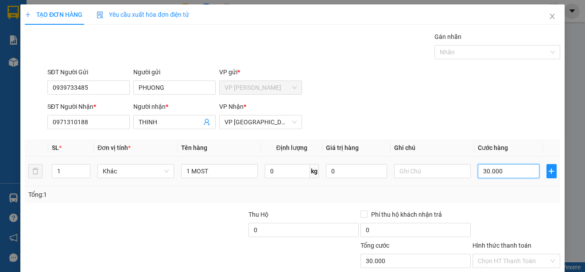
click at [478, 171] on input "30.000" at bounding box center [509, 171] width 62 height 14
type input "0"
click at [478, 171] on input "0" at bounding box center [509, 171] width 62 height 14
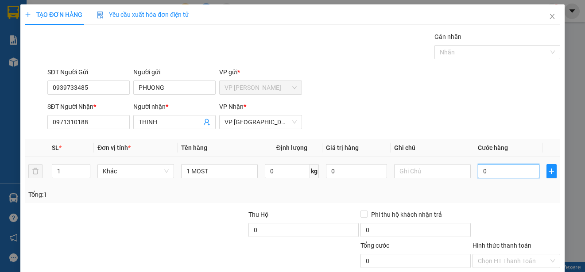
type input "40"
type input "400"
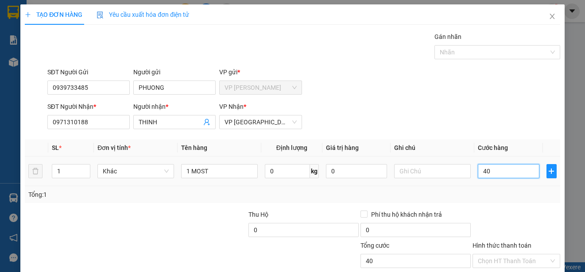
type input "400"
type input "4.000"
type input "40.000"
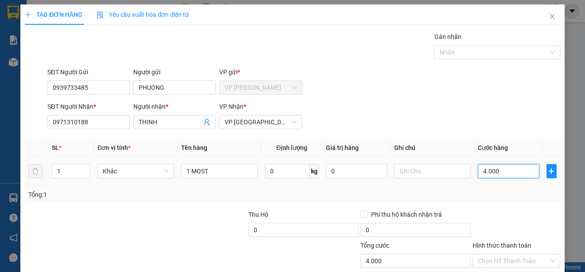
type input "40.000"
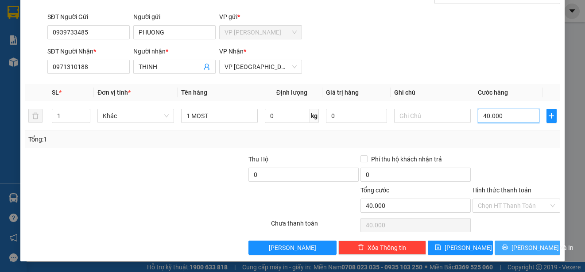
type input "40.000"
click at [539, 247] on button "[PERSON_NAME] và In" at bounding box center [528, 248] width 66 height 14
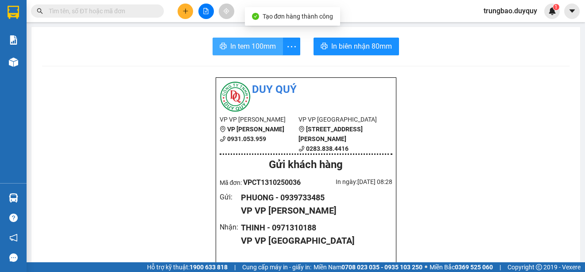
click at [249, 44] on span "In tem 100mm" at bounding box center [253, 46] width 46 height 11
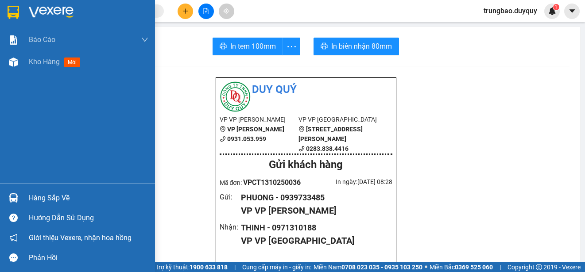
click at [13, 7] on img at bounding box center [14, 12] width 12 height 13
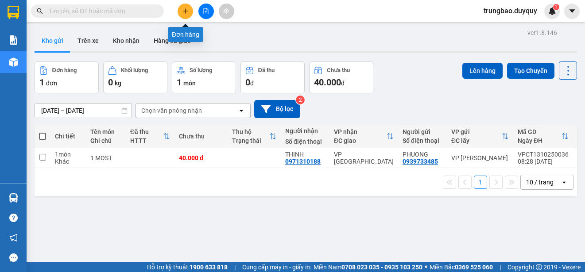
click at [189, 12] on button at bounding box center [185, 11] width 15 height 15
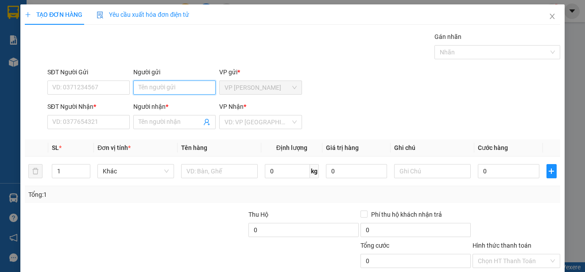
click at [187, 86] on input "Người gửi" at bounding box center [174, 88] width 82 height 14
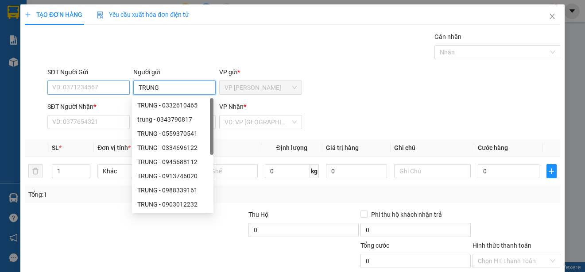
type input "TRUNG"
click at [93, 88] on input "SĐT Người Gửi" at bounding box center [88, 88] width 82 height 14
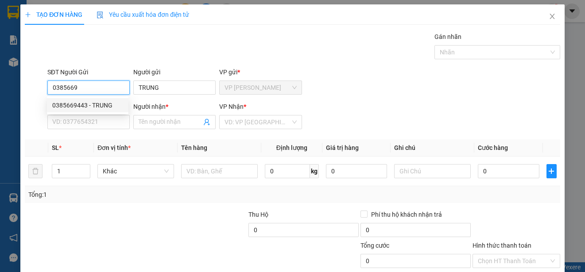
click at [103, 101] on div "0385669443 - TRUNG" at bounding box center [87, 106] width 71 height 10
type input "0385669443"
type input "0919242616"
type input "ĐỨC"
type input "20.000"
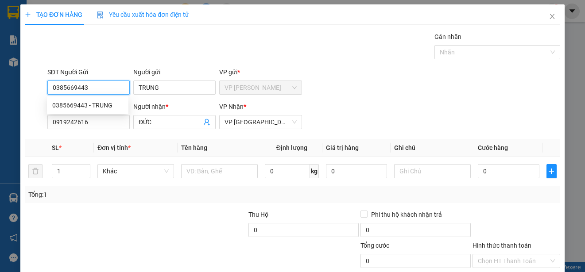
type input "20.000"
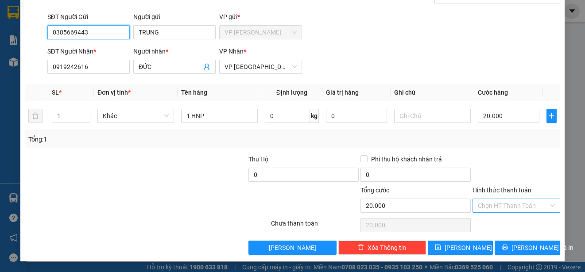
type input "0385669443"
click at [537, 207] on input "Hình thức thanh toán" at bounding box center [513, 205] width 71 height 13
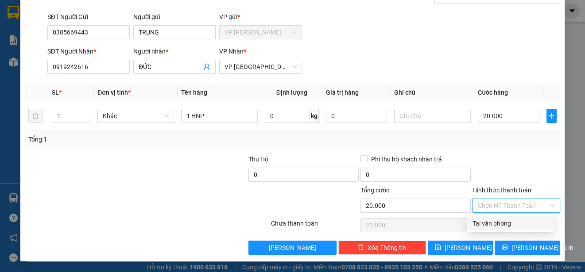
click at [531, 222] on div "Tại văn phòng" at bounding box center [511, 224] width 76 height 10
type input "0"
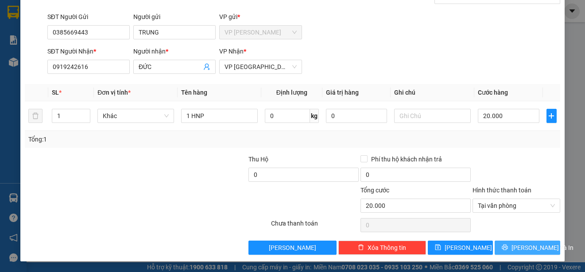
click at [537, 243] on span "[PERSON_NAME] và In" at bounding box center [542, 248] width 62 height 10
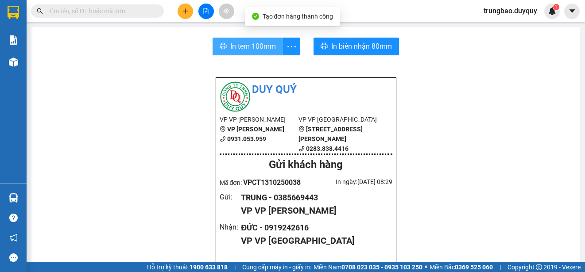
click at [257, 54] on button "In tem 100mm" at bounding box center [248, 47] width 70 height 18
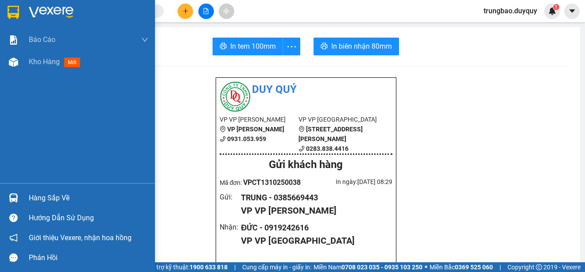
click at [13, 12] on img at bounding box center [14, 12] width 12 height 13
